Goal: Information Seeking & Learning: Learn about a topic

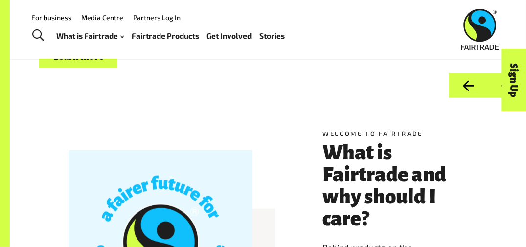
scroll to position [84, 0]
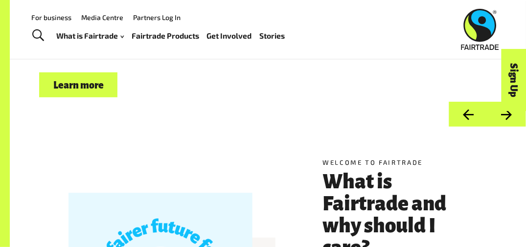
click at [161, 32] on link "Fairtrade Products" at bounding box center [166, 36] width 68 height 14
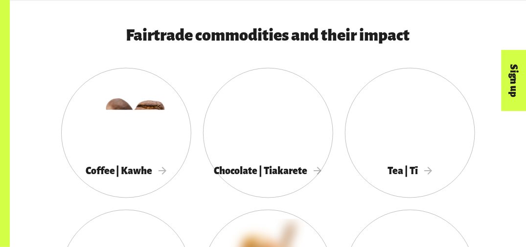
scroll to position [447, 0]
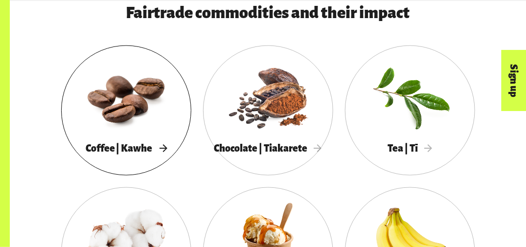
click at [137, 125] on div at bounding box center [126, 97] width 130 height 85
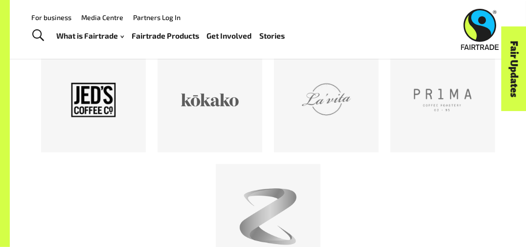
scroll to position [1815, 0]
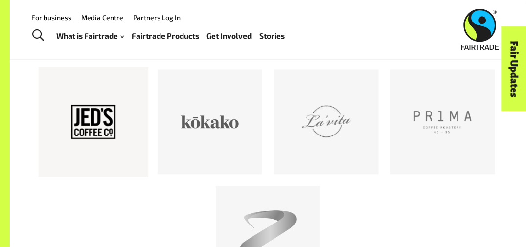
click at [93, 136] on div at bounding box center [94, 122] width 58 height 58
click at [458, 139] on div at bounding box center [443, 122] width 58 height 58
